Goal: Find contact information: Find contact information

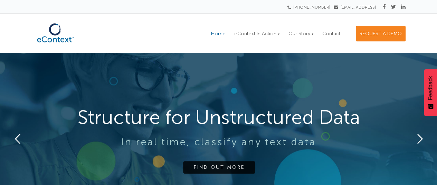
drag, startPoint x: 287, startPoint y: 9, endPoint x: 332, endPoint y: 10, distance: 44.6
click at [332, 10] on div "[PHONE_NUMBER] [EMAIL_ADDRESS]" at bounding box center [218, 7] width 374 height 10
copy link "[PHONE_NUMBER]"
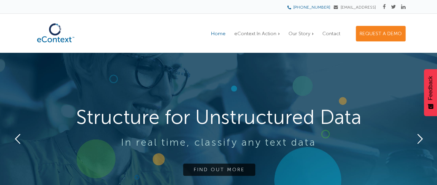
drag, startPoint x: 289, startPoint y: 9, endPoint x: 331, endPoint y: 9, distance: 42.8
click at [331, 9] on div "[PHONE_NUMBER] [EMAIL_ADDRESS]" at bounding box center [218, 7] width 374 height 10
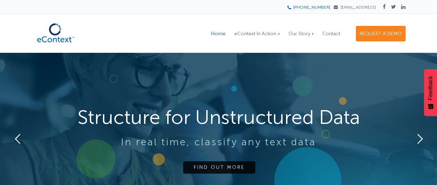
copy link "[PHONE_NUMBER]"
